Goal: Transaction & Acquisition: Subscribe to service/newsletter

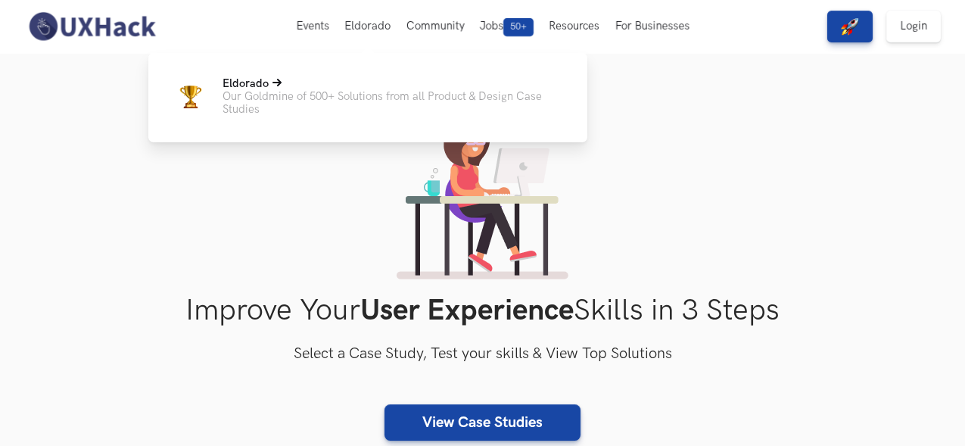
click at [316, 101] on p "Our Goldmine of 500+ Solutions from all Product & Design Case Studies" at bounding box center [393, 103] width 341 height 26
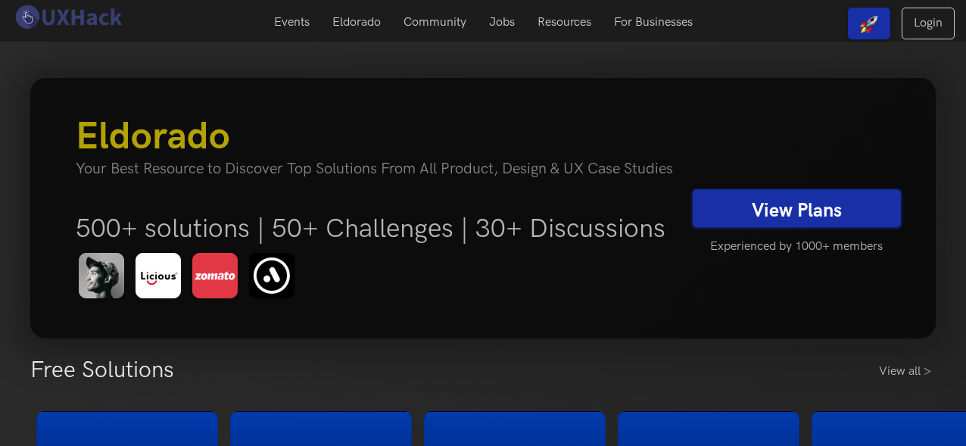
click at [777, 229] on div "Eldorado Your Best Resource to Discover Top Solutions From All Product, Design …" at bounding box center [483, 208] width 838 height 188
click at [777, 206] on link "View Plans" at bounding box center [797, 208] width 208 height 38
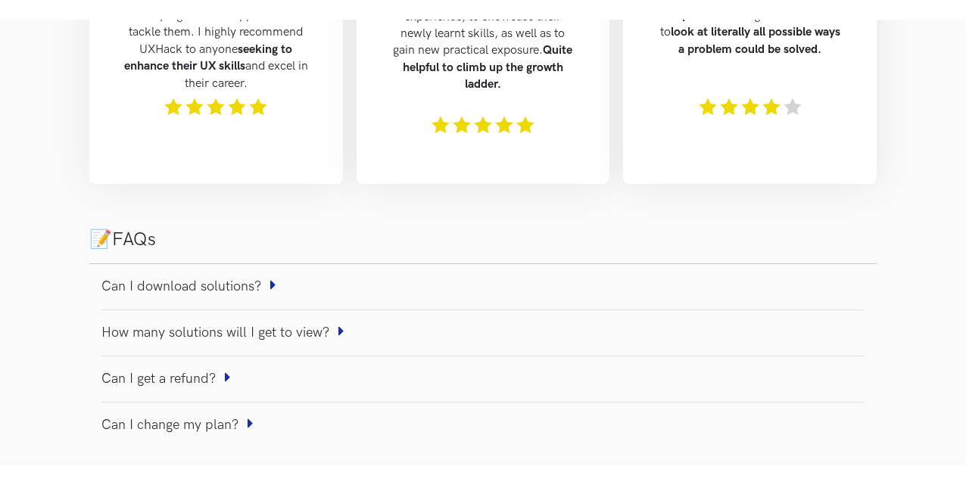
scroll to position [1190, 0]
